Goal: Information Seeking & Learning: Learn about a topic

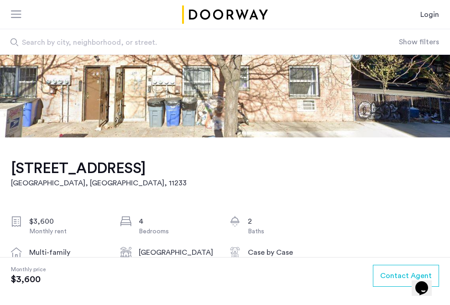
scroll to position [152, 0]
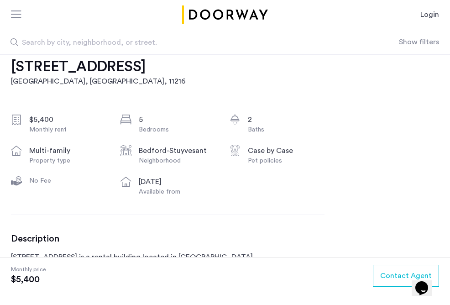
scroll to position [152, 0]
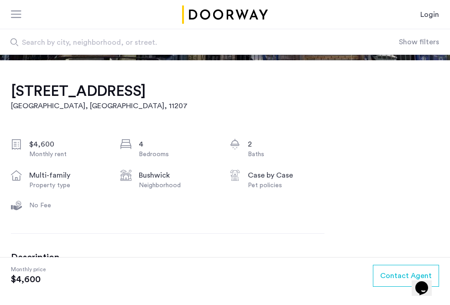
scroll to position [187, 0]
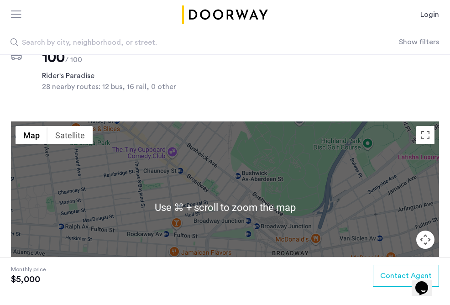
scroll to position [884, 0]
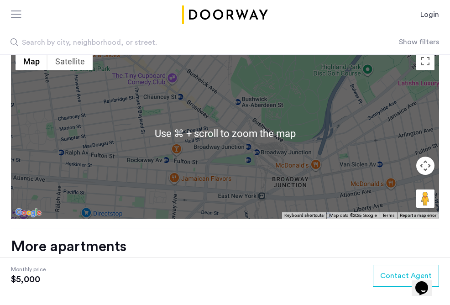
click at [218, 143] on div at bounding box center [225, 133] width 429 height 171
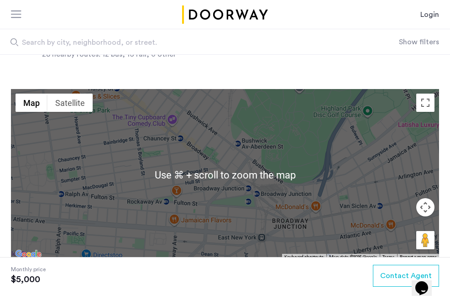
scroll to position [841, 0]
